Goal: Task Accomplishment & Management: Complete application form

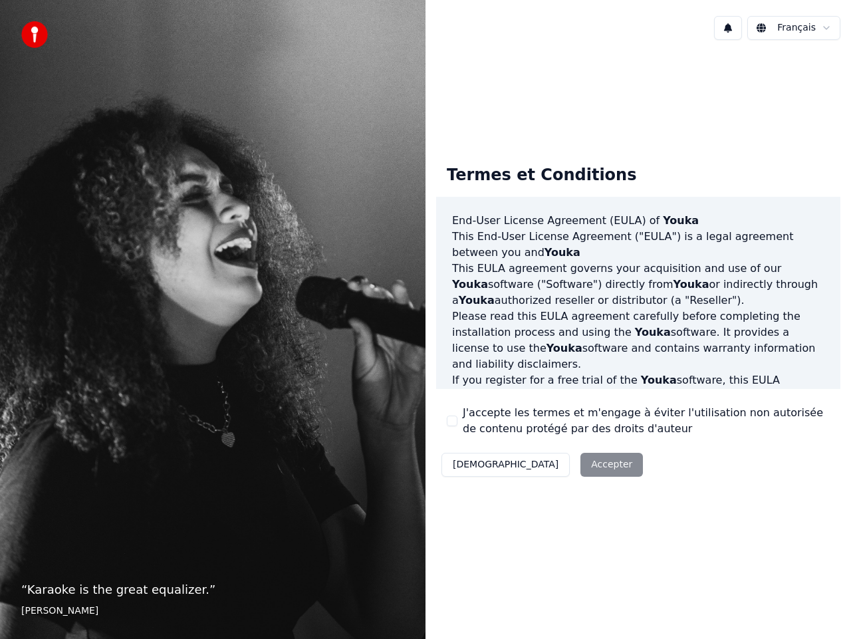
click at [467, 467] on button "[DEMOGRAPHIC_DATA]" at bounding box center [505, 465] width 128 height 24
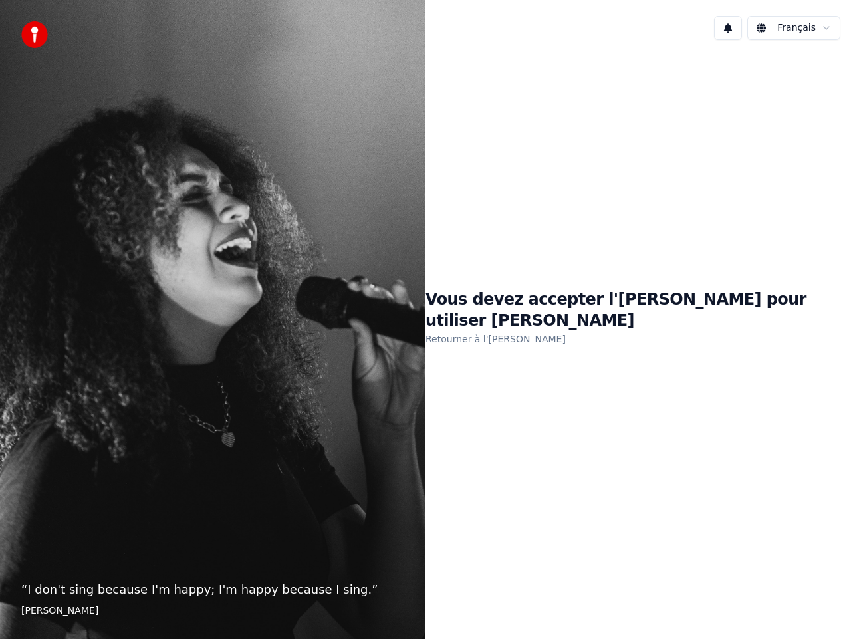
click at [537, 316] on h1 "Vous devez accepter l'[PERSON_NAME] pour utiliser [PERSON_NAME]" at bounding box center [637, 310] width 425 height 43
click at [546, 329] on link "Retourner à l'[PERSON_NAME]" at bounding box center [495, 338] width 140 height 21
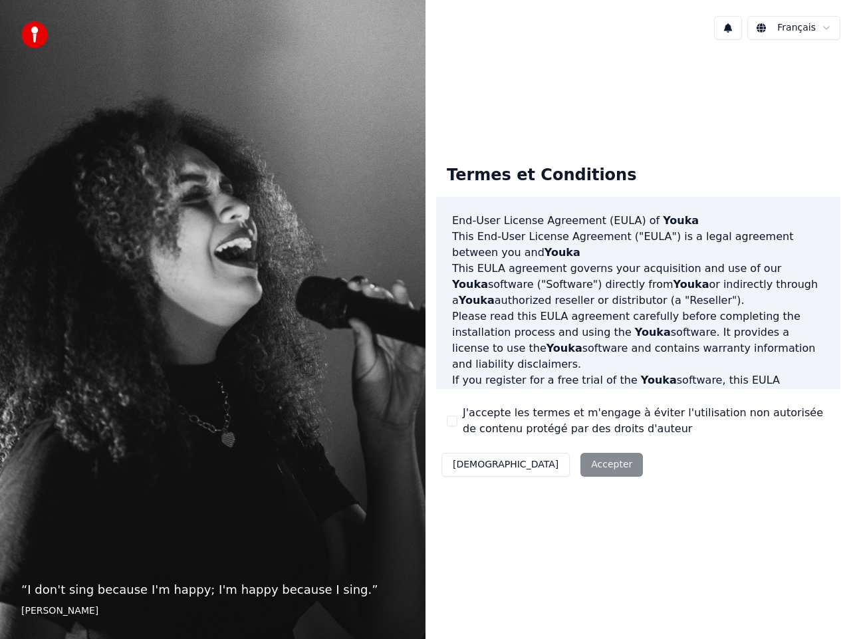
click at [542, 465] on div "Décliner Accepter" at bounding box center [542, 464] width 212 height 35
click at [814, 29] on html "“ I don't sing because I'm happy; I'm happy because I sing. ” [PERSON_NAME] Fra…" at bounding box center [425, 319] width 851 height 639
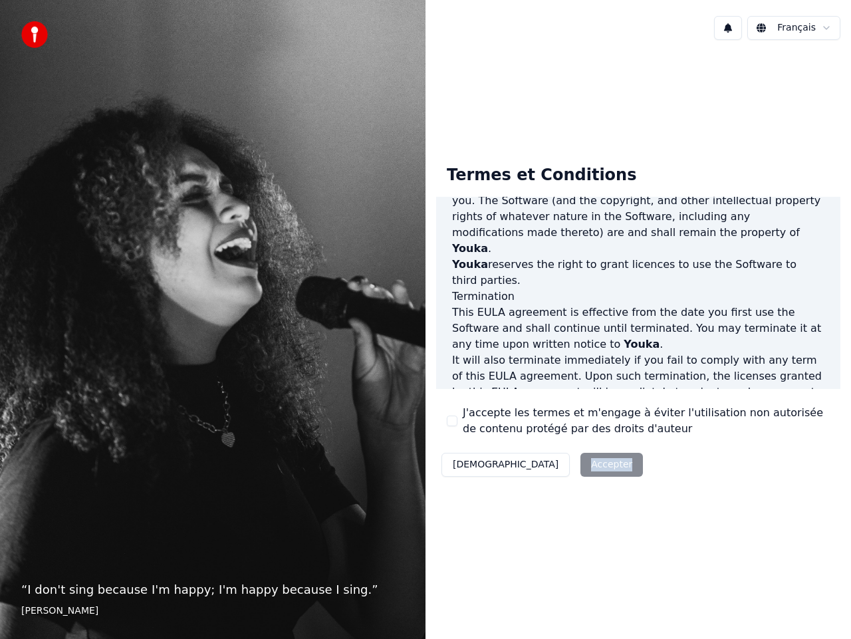
scroll to position [909, 0]
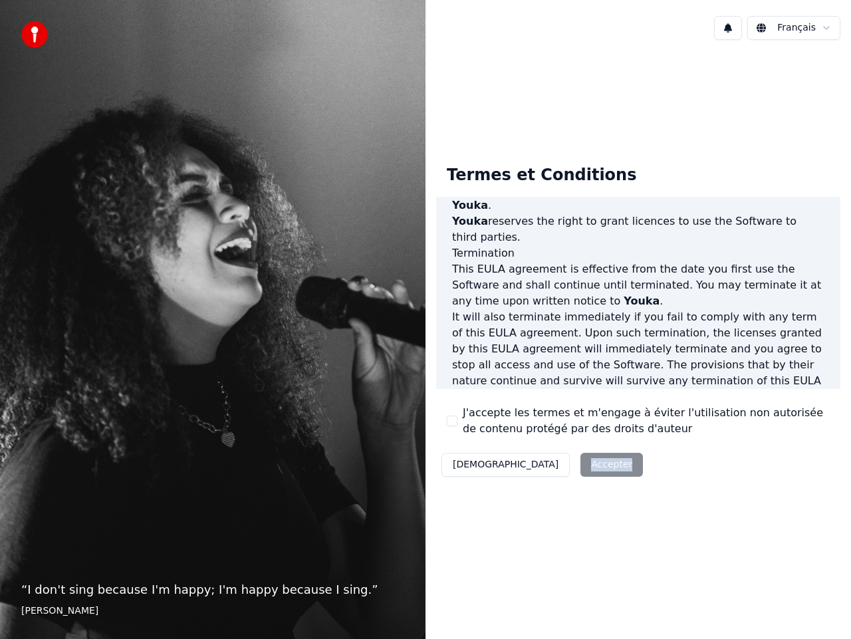
click at [534, 467] on div "Décliner Accepter" at bounding box center [542, 464] width 212 height 35
click at [272, 370] on div "“ I don't sing because I'm happy; I'm happy because I sing. ” [PERSON_NAME]" at bounding box center [212, 319] width 425 height 639
click at [541, 463] on div "Décliner Accepter" at bounding box center [542, 464] width 212 height 35
click at [541, 465] on div "Décliner Accepter" at bounding box center [542, 464] width 212 height 35
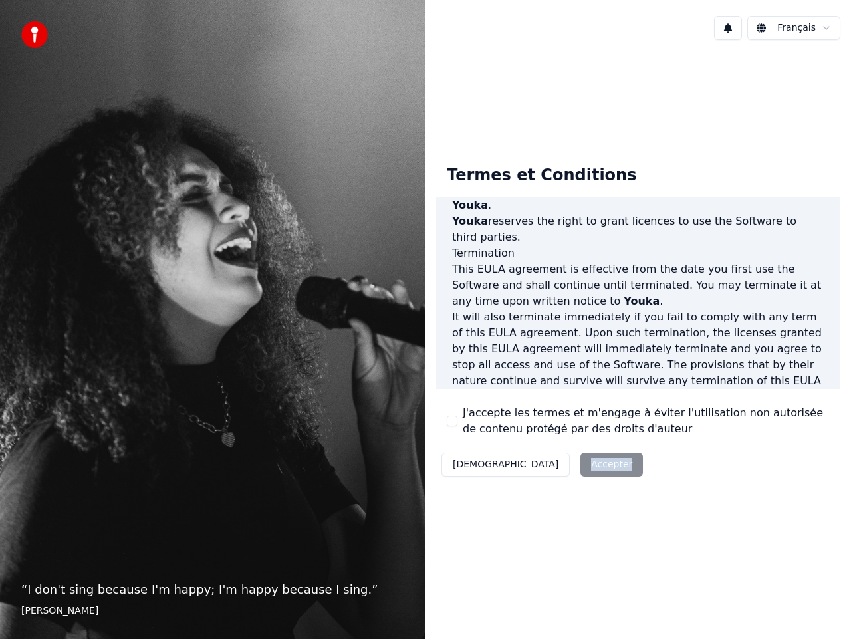
click at [541, 465] on div "Décliner Accepter" at bounding box center [542, 464] width 212 height 35
click at [539, 465] on div "Décliner Accepter" at bounding box center [542, 464] width 212 height 35
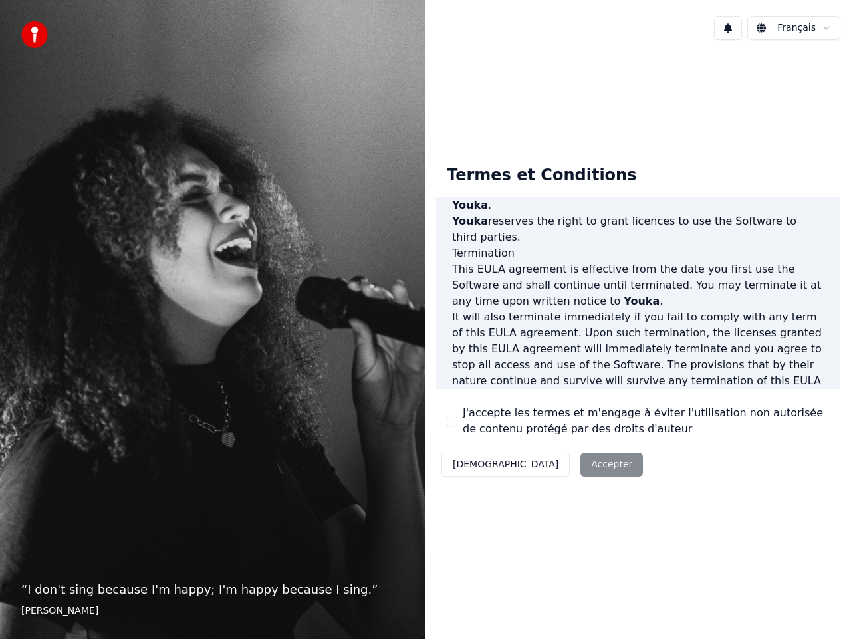
click at [30, 30] on img at bounding box center [34, 34] width 27 height 27
click at [94, 529] on div "“ I don't sing because I'm happy; I'm happy because I sing. ” [PERSON_NAME]" at bounding box center [212, 319] width 425 height 639
click at [554, 465] on div "Décliner Accepter" at bounding box center [542, 464] width 212 height 35
click at [541, 465] on div "Décliner Accepter" at bounding box center [542, 464] width 212 height 35
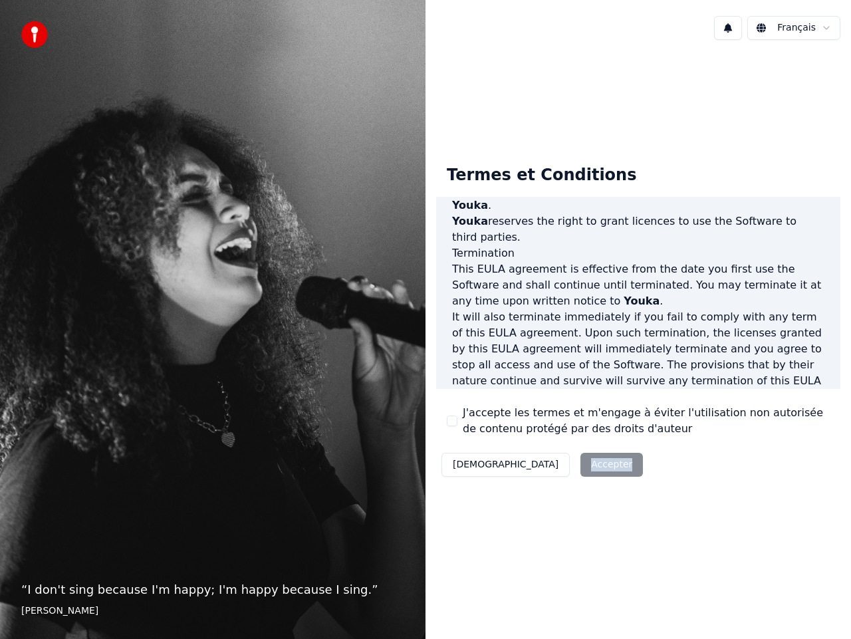
click at [541, 465] on div "Décliner Accepter" at bounding box center [542, 464] width 212 height 35
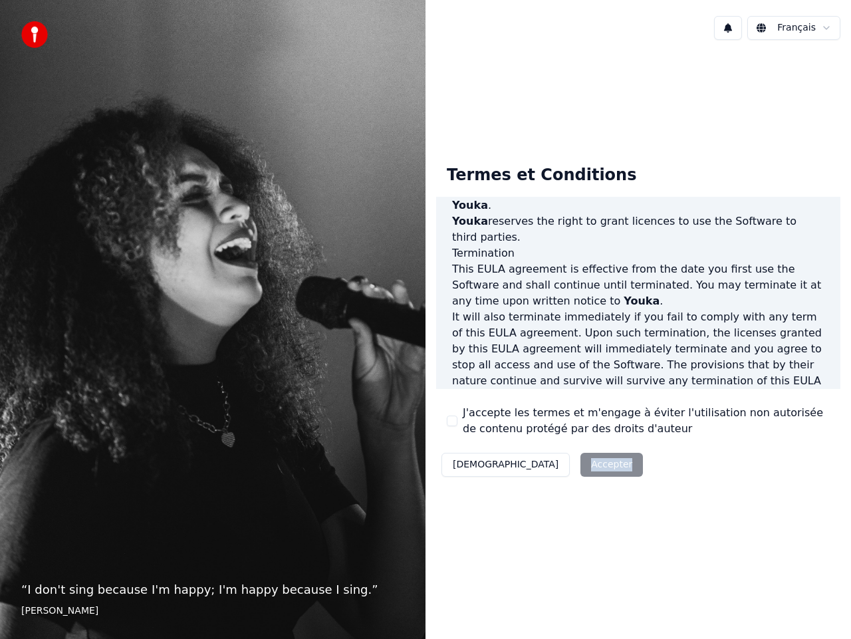
click at [541, 465] on div "Décliner Accepter" at bounding box center [542, 464] width 212 height 35
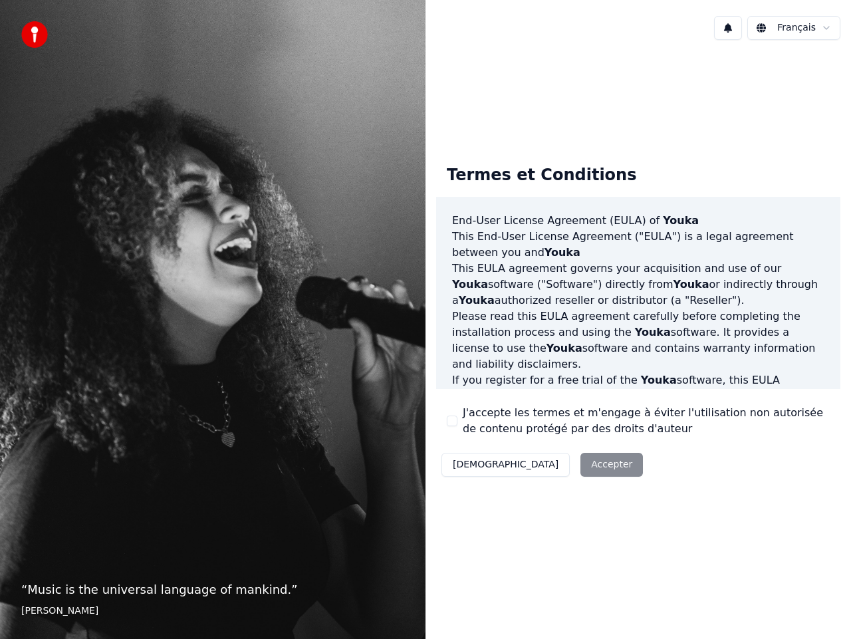
click at [534, 463] on div "Décliner Accepter" at bounding box center [542, 464] width 212 height 35
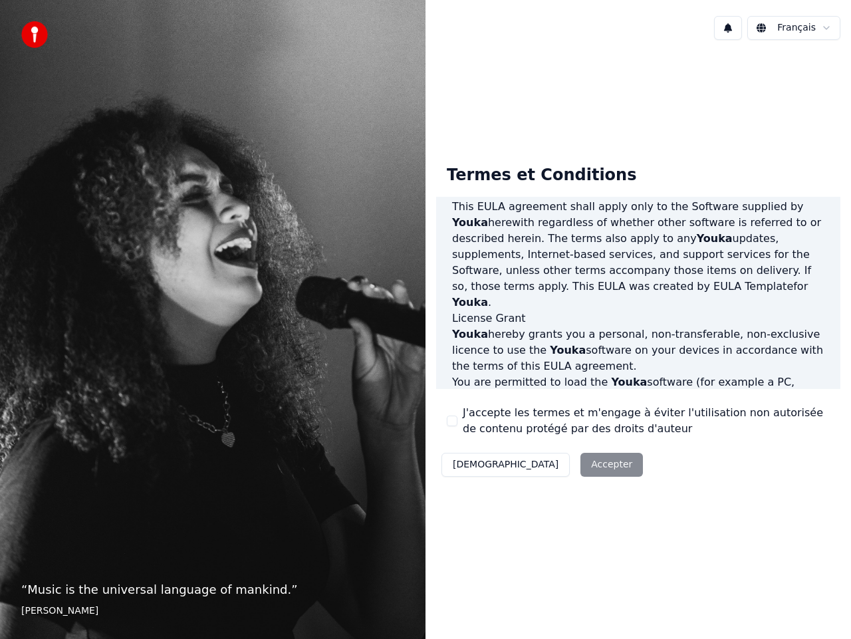
scroll to position [909, 0]
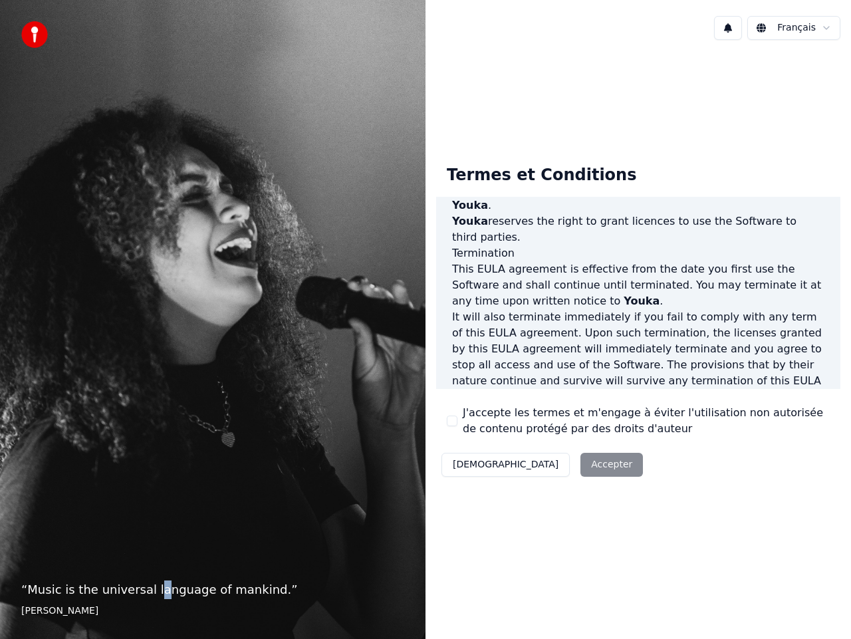
click at [148, 593] on p "“ Music is the universal language of mankind. ”" at bounding box center [212, 589] width 383 height 19
click at [131, 608] on footer "Henry Wadsworth Longfellow" at bounding box center [212, 610] width 383 height 13
click at [532, 466] on div "Décliner Accepter" at bounding box center [542, 464] width 212 height 35
click at [533, 466] on div "Décliner Accepter" at bounding box center [542, 464] width 212 height 35
